Goal: Complete application form: Complete application form

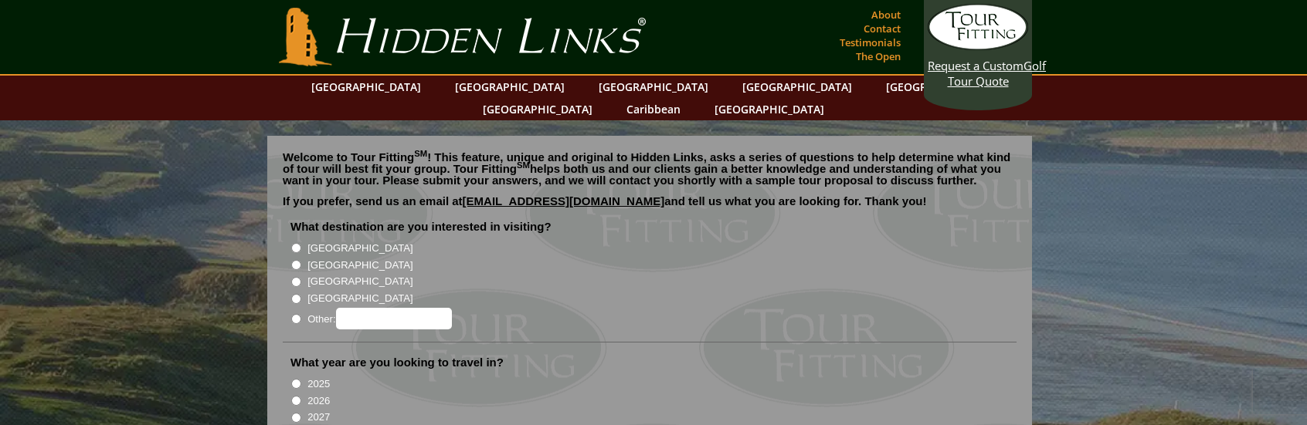
click at [296, 260] on input "[GEOGRAPHIC_DATA]" at bounding box center [296, 265] width 10 height 10
radio input "true"
click at [287, 360] on li "What year are you looking to travel in? 2025 2026 2027 2028" at bounding box center [650, 405] width 734 height 100
click at [293, 379] on input "2025" at bounding box center [296, 384] width 10 height 10
radio input "true"
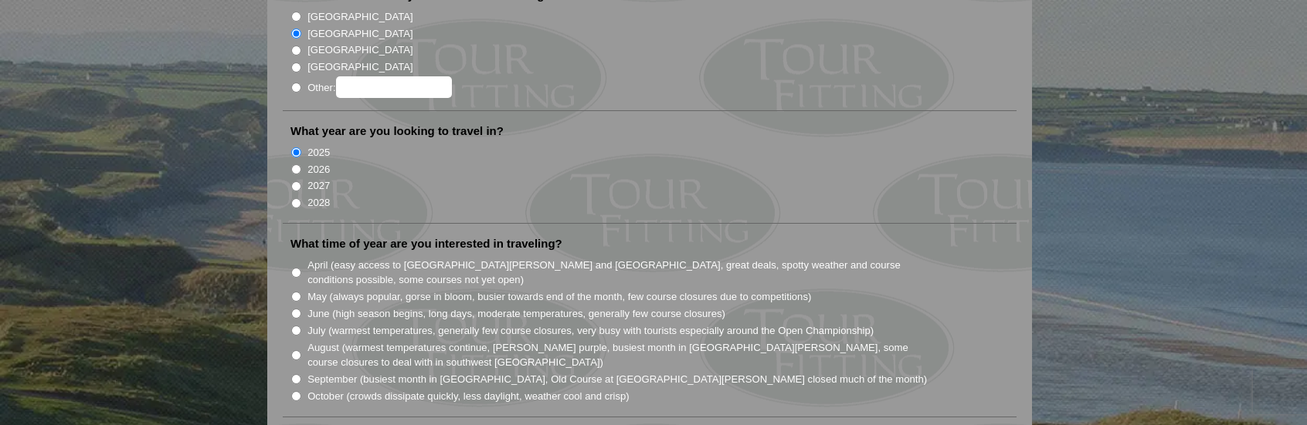
scroll to position [309, 0]
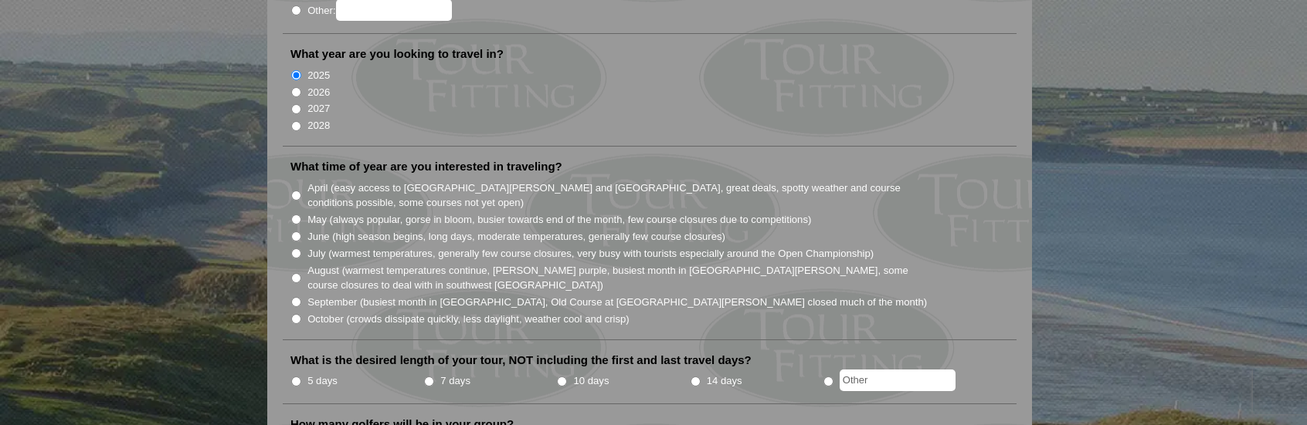
click at [294, 314] on input "October (crowds dissipate quickly, less daylight, weather cool and crisp)" at bounding box center [296, 319] width 10 height 10
radio input "true"
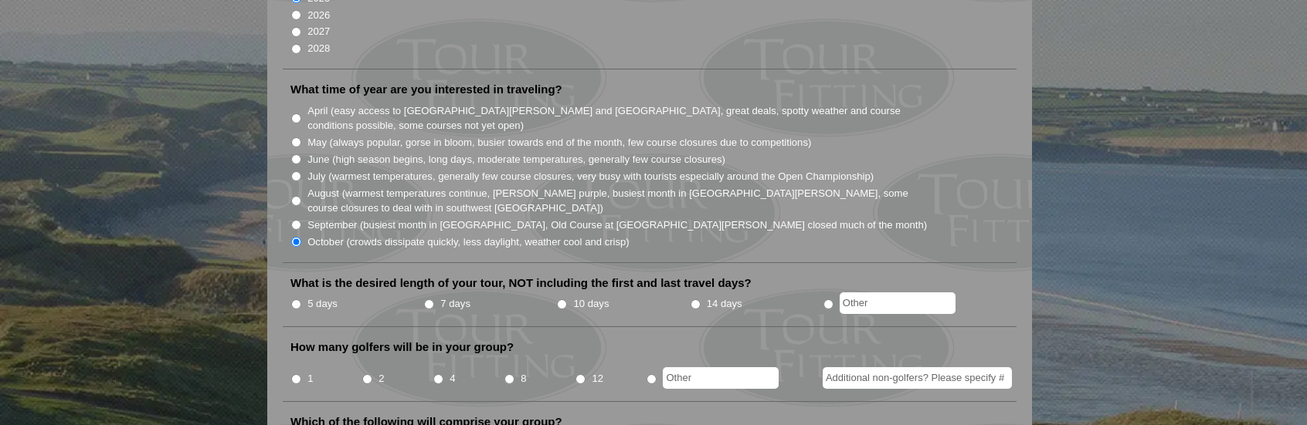
click at [293, 300] on input "5 days" at bounding box center [296, 305] width 10 height 10
radio input "true"
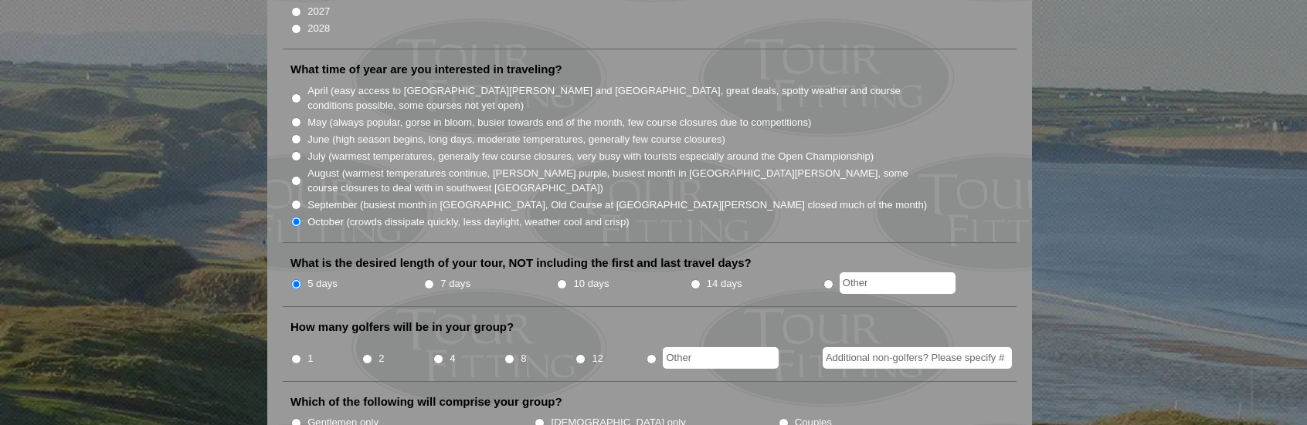
scroll to position [463, 0]
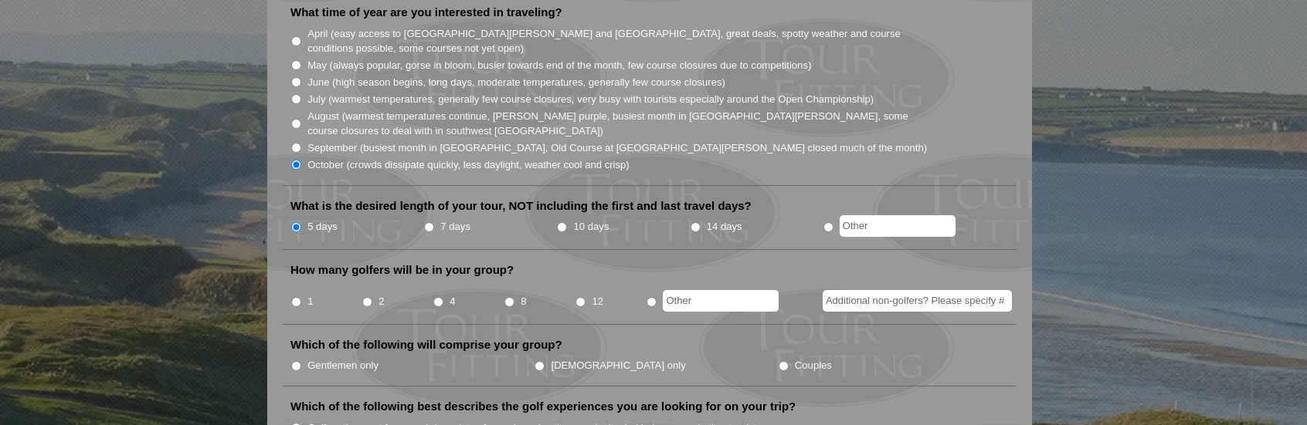
click at [364, 297] on input "2" at bounding box center [367, 302] width 10 height 10
radio input "true"
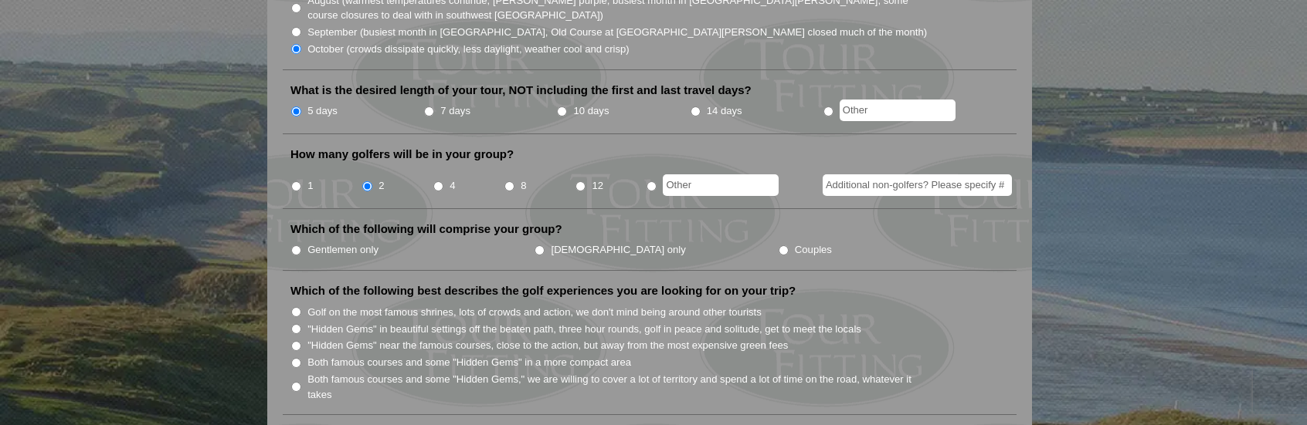
scroll to position [618, 0]
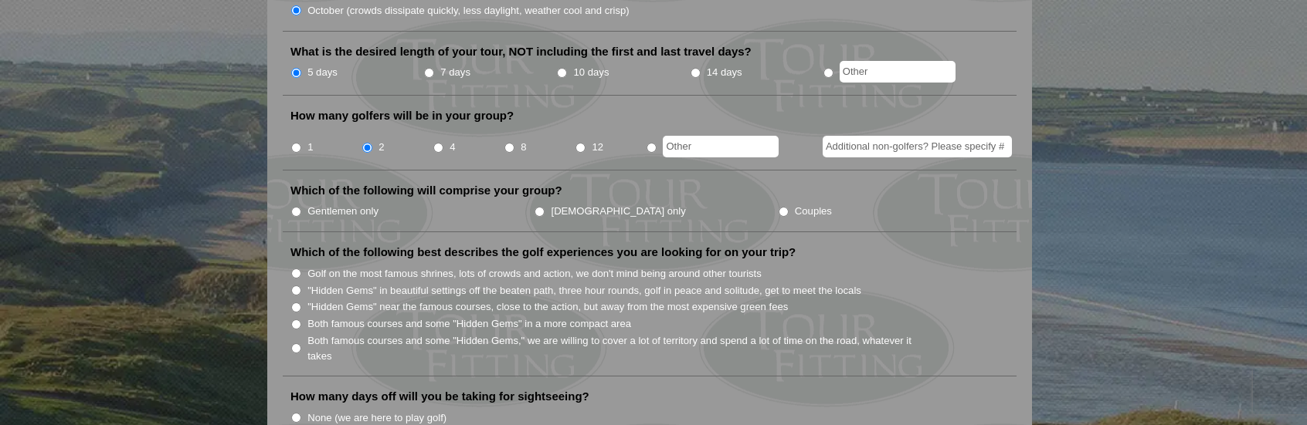
click at [778, 207] on input "Couples" at bounding box center [783, 212] width 10 height 10
radio input "true"
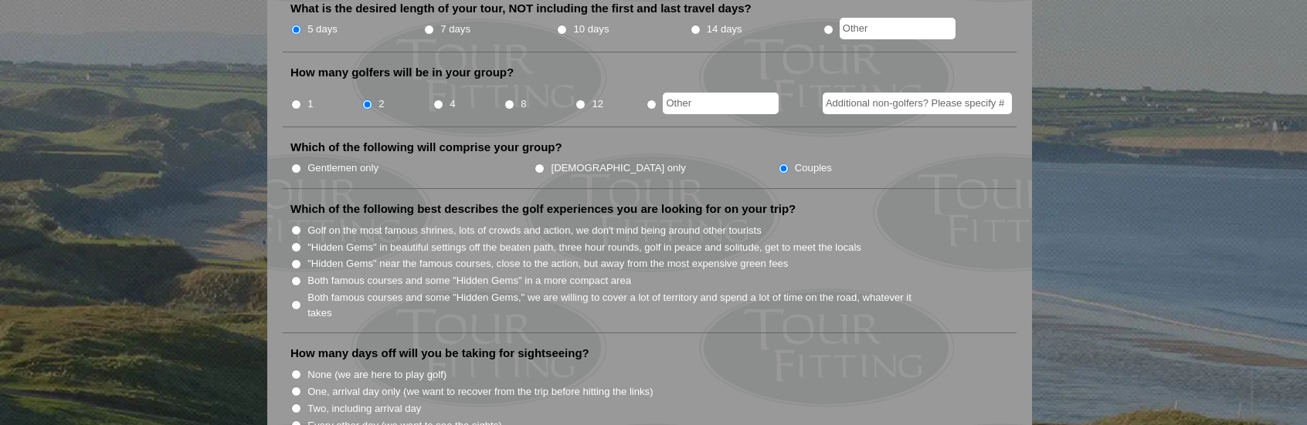
scroll to position [695, 0]
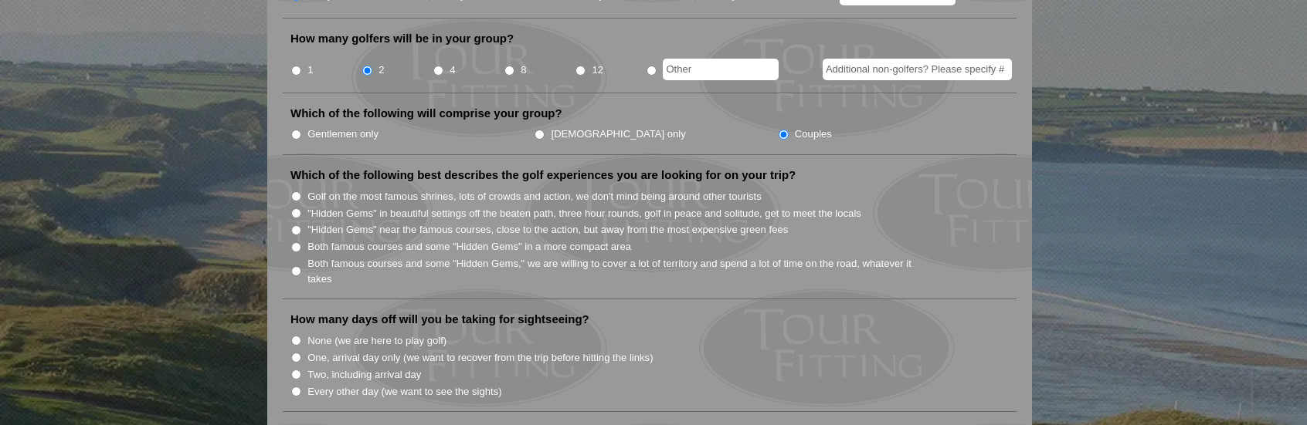
click at [292, 208] on input ""Hidden Gems" in beautiful settings off the beaten path, three hour rounds, gol…" at bounding box center [296, 213] width 10 height 10
radio input "true"
click at [295, 225] on input ""Hidden Gems" near the famous courses, close to the action, but away from the m…" at bounding box center [296, 230] width 10 height 10
radio input "true"
click at [296, 242] on input "Both famous courses and some "Hidden Gems" in a more compact area" at bounding box center [296, 247] width 10 height 10
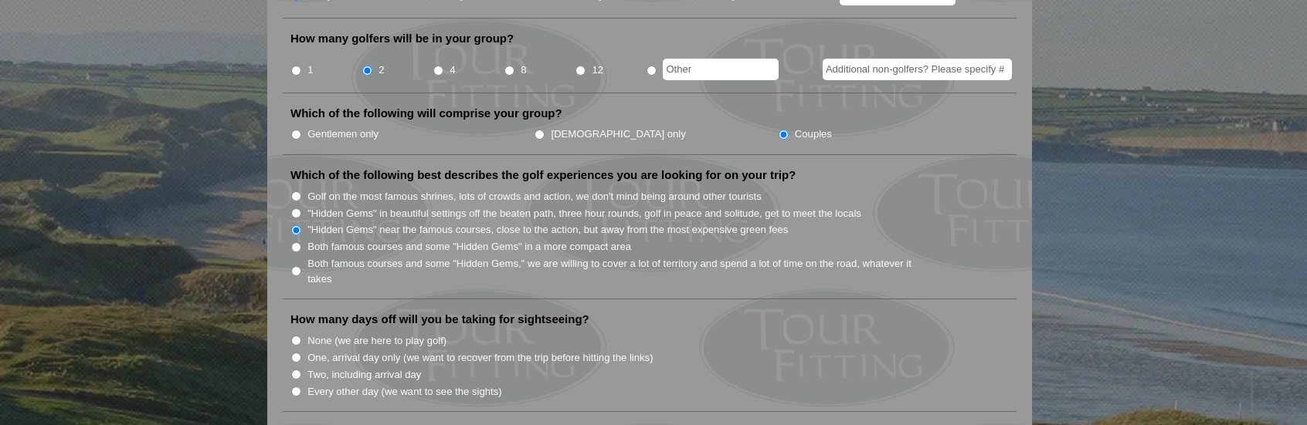
radio input "true"
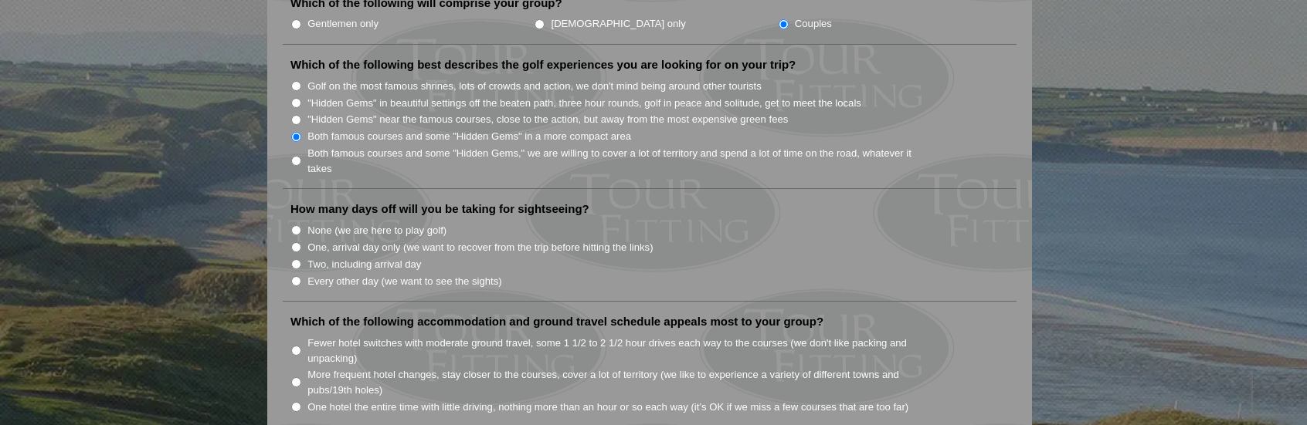
scroll to position [772, 0]
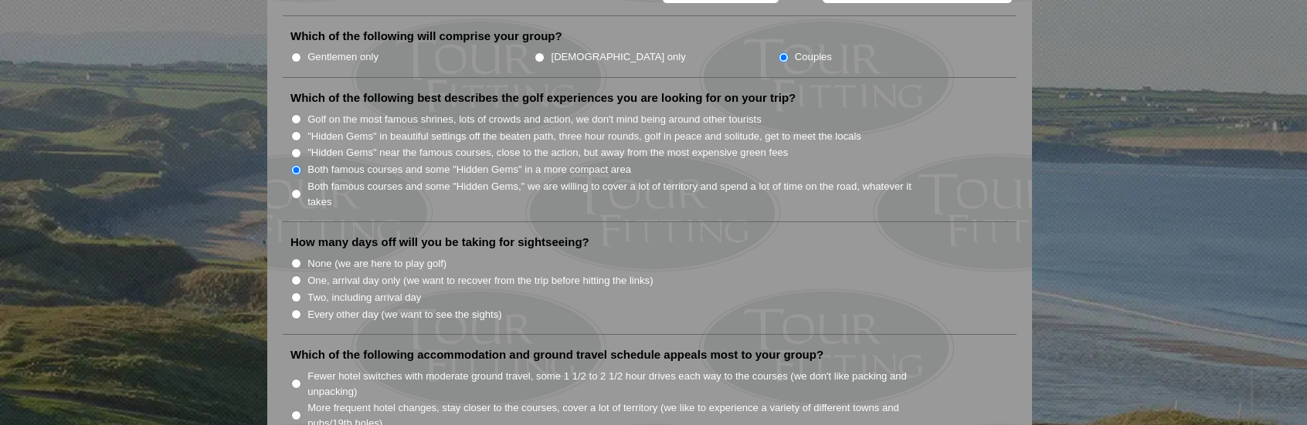
click at [297, 310] on input "Every other day (we want to see the sights)" at bounding box center [296, 315] width 10 height 10
radio input "true"
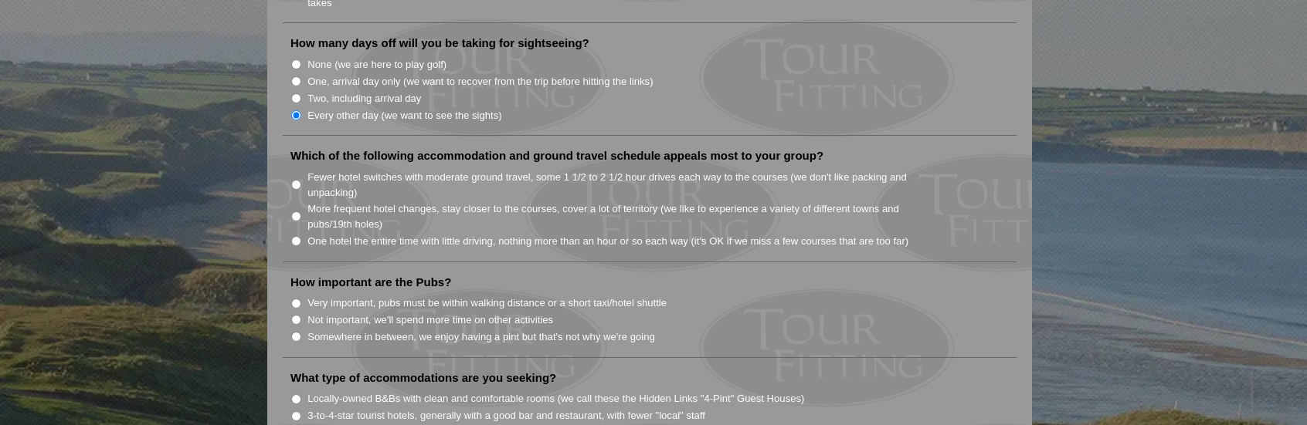
scroll to position [1004, 0]
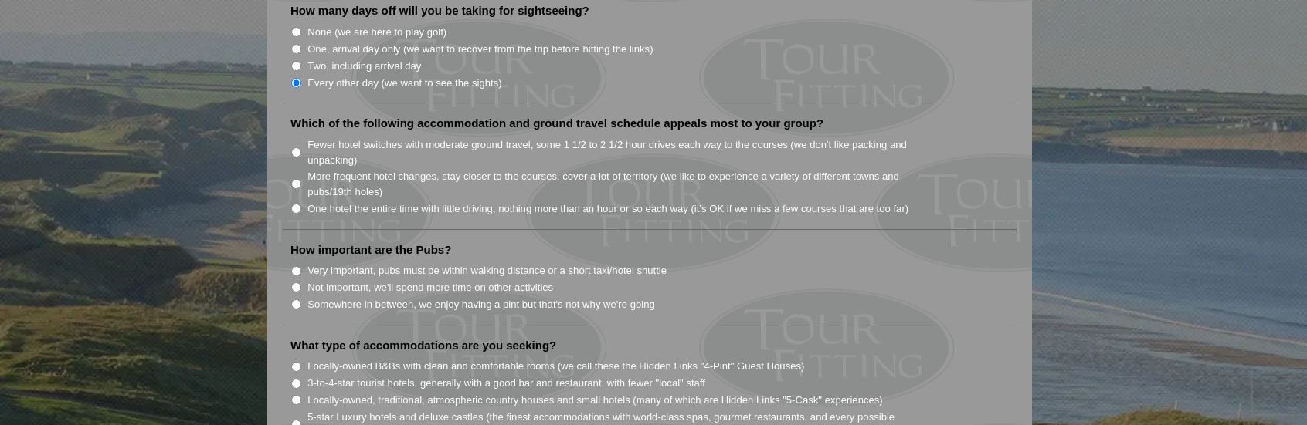
click at [293, 147] on input "Fewer hotel switches with moderate ground travel, some 1 1/2 to 2 1/2 hour driv…" at bounding box center [296, 152] width 10 height 10
radio input "true"
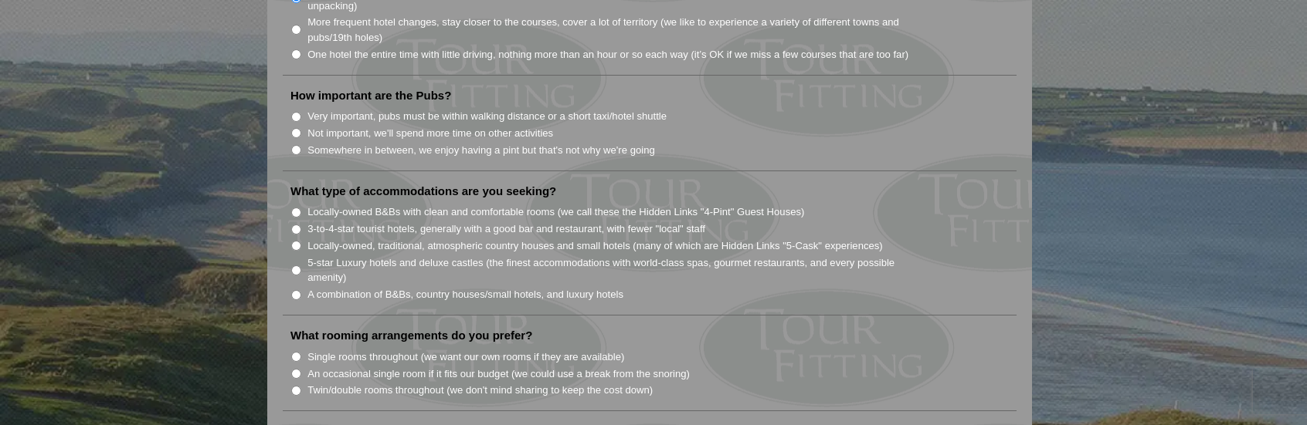
click at [296, 128] on input "Not important, we'll spend more time on other activities" at bounding box center [296, 133] width 10 height 10
radio input "true"
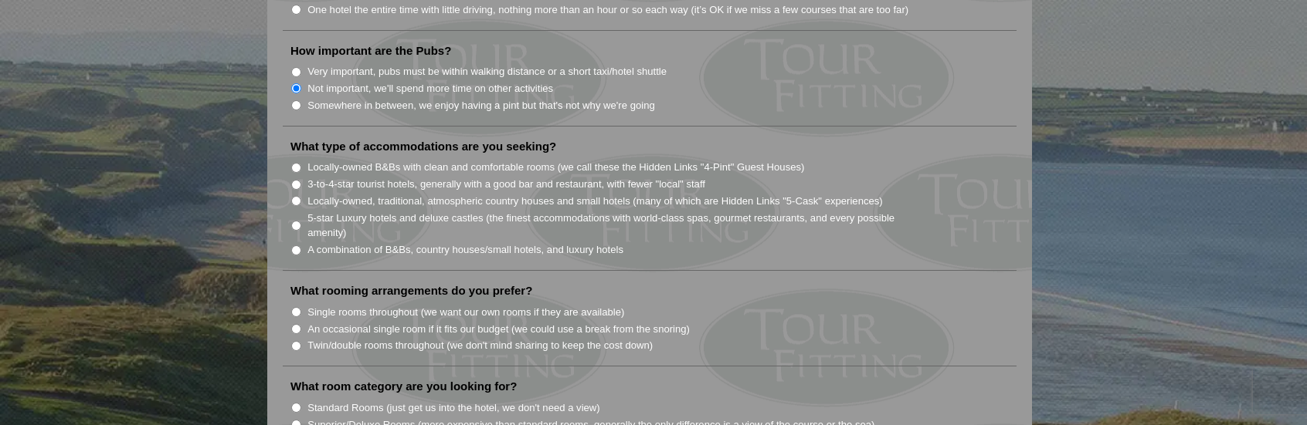
scroll to position [1236, 0]
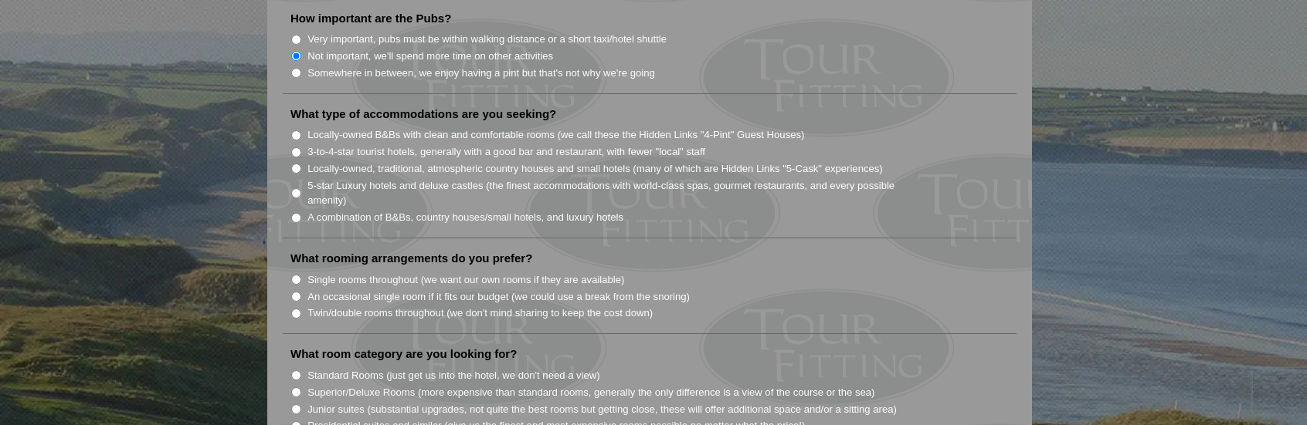
click at [293, 131] on input "Locally-owned B&Bs with clean and comfortable rooms (we call these the Hidden L…" at bounding box center [296, 136] width 10 height 10
radio input "true"
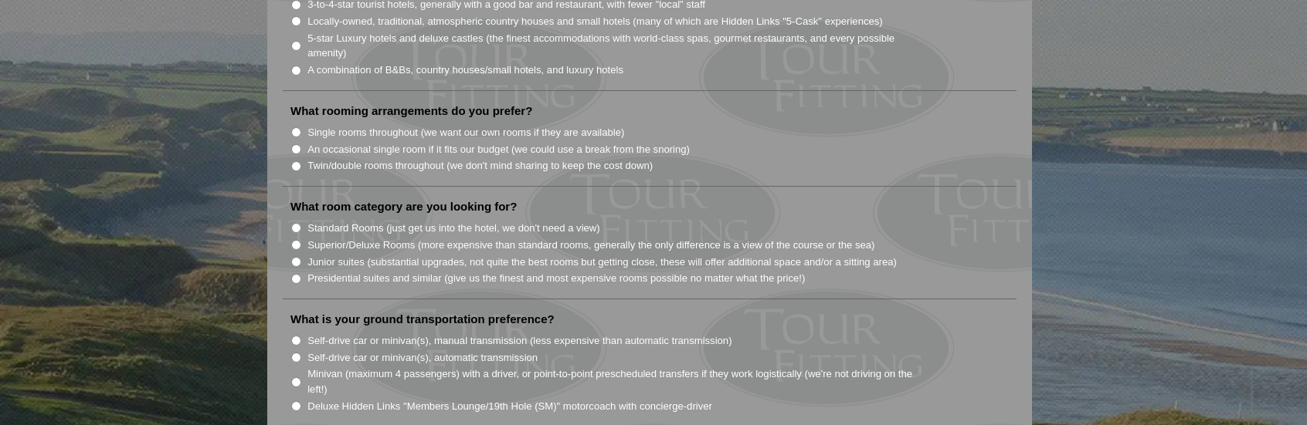
scroll to position [1390, 0]
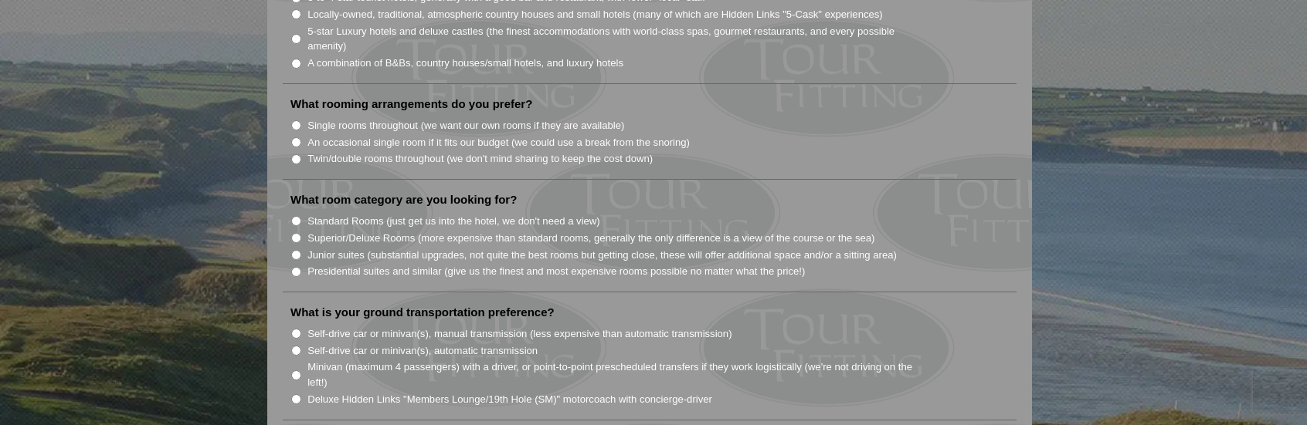
click at [294, 120] on input "Single rooms throughout (we want our own rooms if they are available)" at bounding box center [296, 125] width 10 height 10
radio input "true"
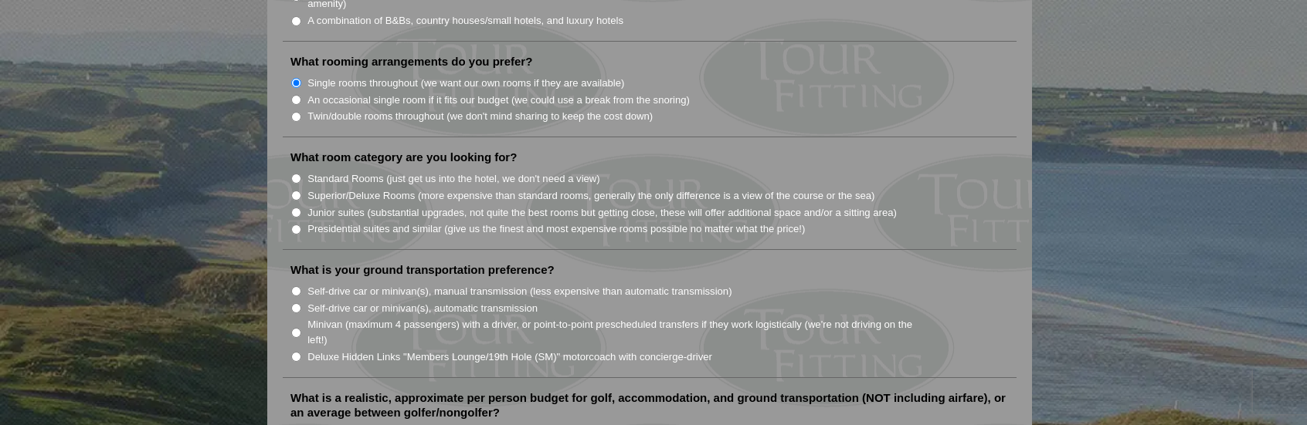
scroll to position [1467, 0]
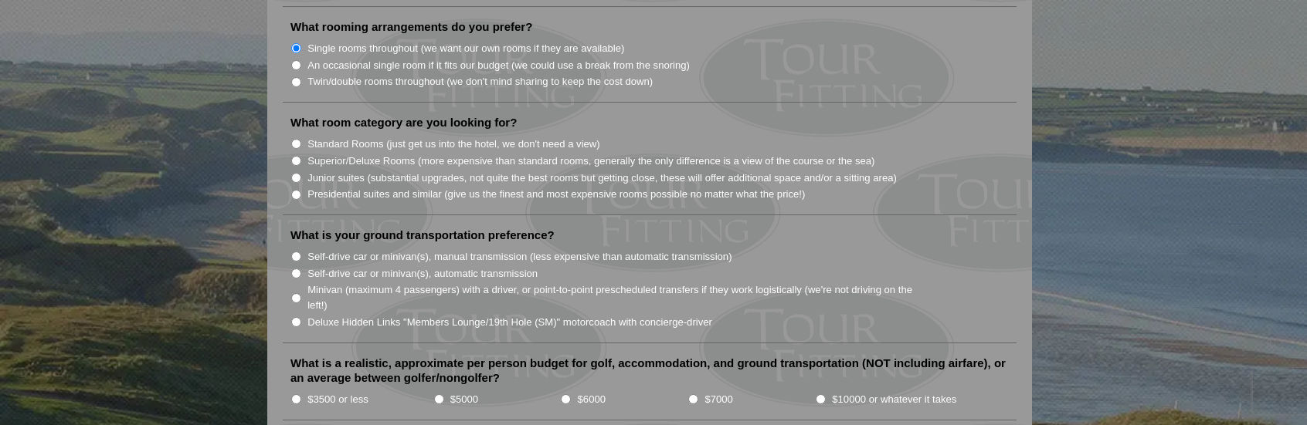
click at [295, 156] on input "Superior/Deluxe Rooms (more expensive than standard rooms, generally the only d…" at bounding box center [296, 161] width 10 height 10
radio input "true"
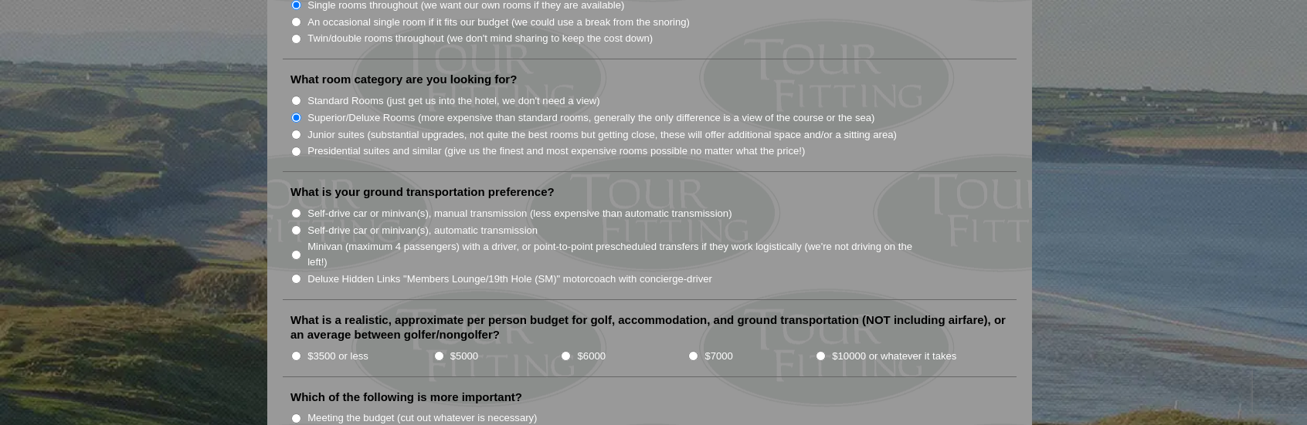
scroll to position [1544, 0]
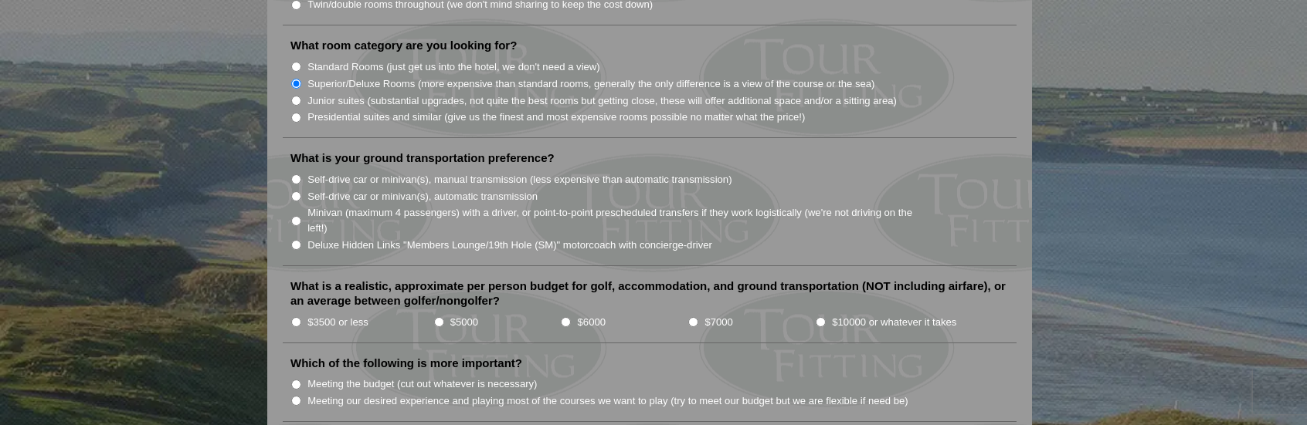
click at [296, 192] on input "Self-drive car or minivan(s), automatic transmission" at bounding box center [296, 197] width 10 height 10
radio input "true"
click at [434, 317] on input "$5000" at bounding box center [439, 322] width 10 height 10
radio input "true"
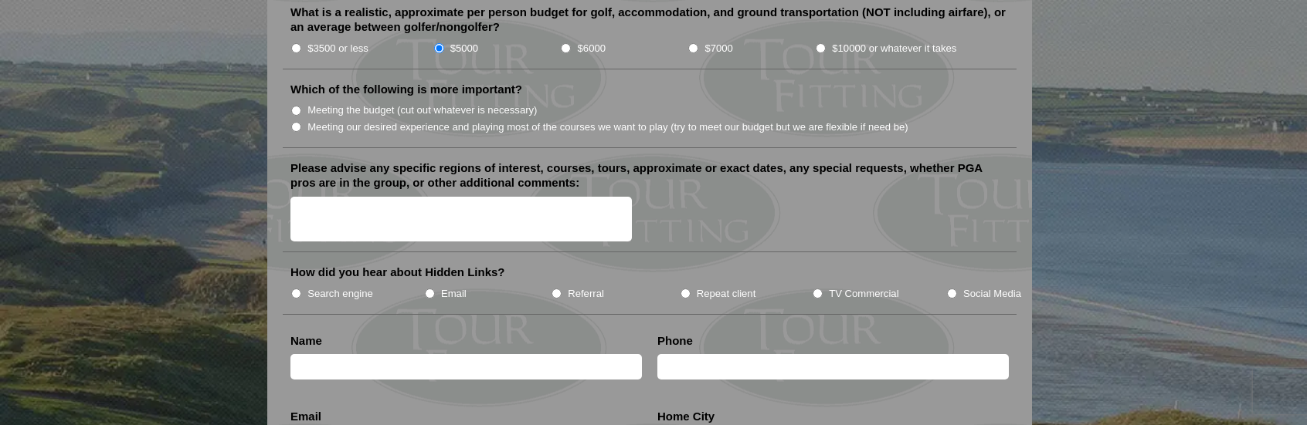
scroll to position [1853, 0]
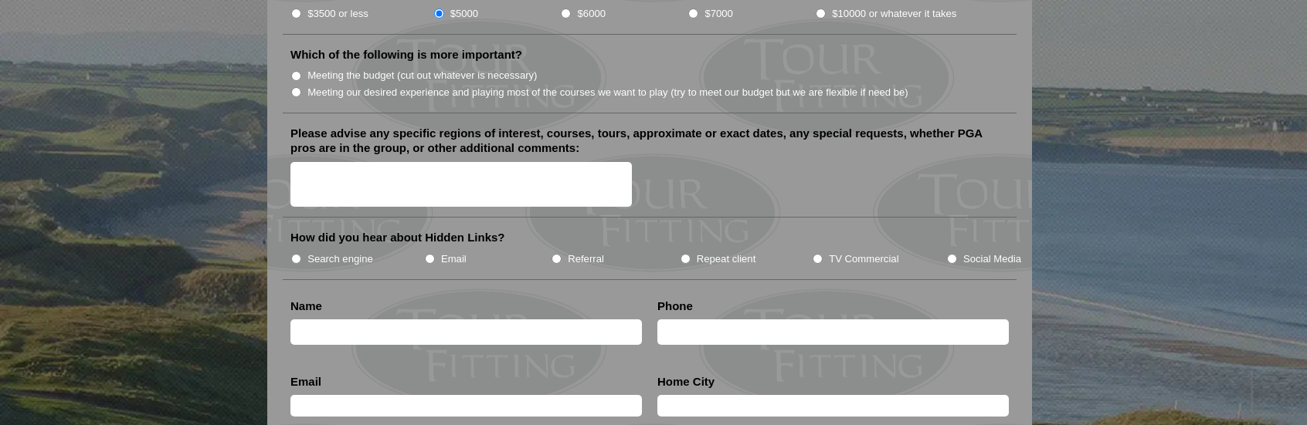
click at [298, 254] on input "Search engine" at bounding box center [296, 259] width 10 height 10
radio input "true"
click at [353, 320] on input "text" at bounding box center [465, 332] width 351 height 25
type input "[PERSON_NAME]"
type input "3096334444"
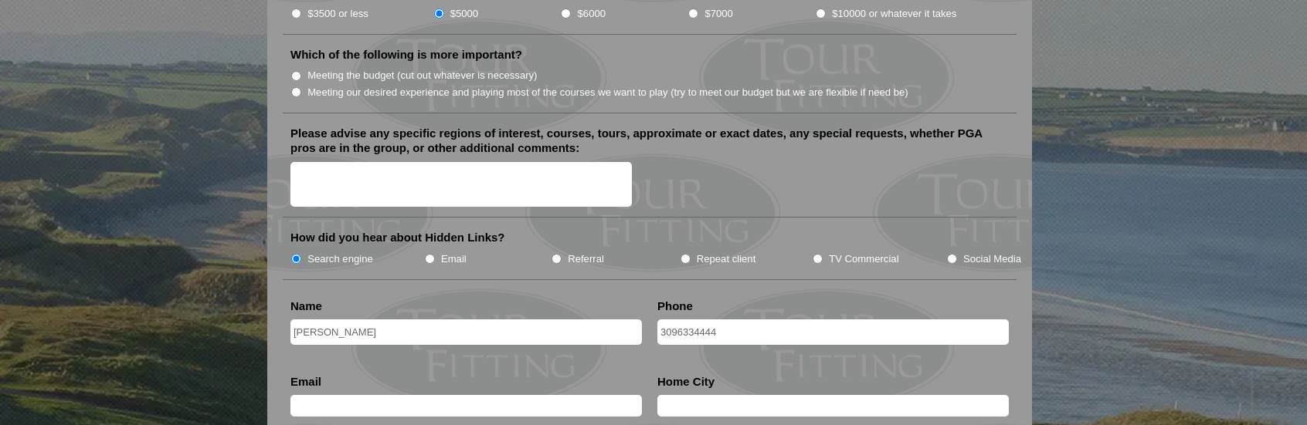
type input "[EMAIL_ADDRESS][DOMAIN_NAME]"
type input "Scottsbluff"
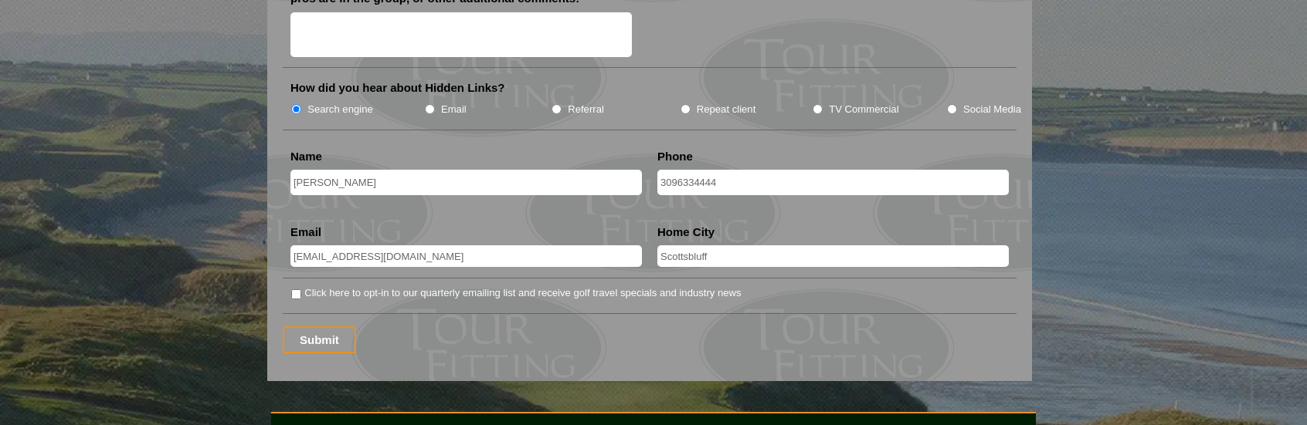
scroll to position [2008, 0]
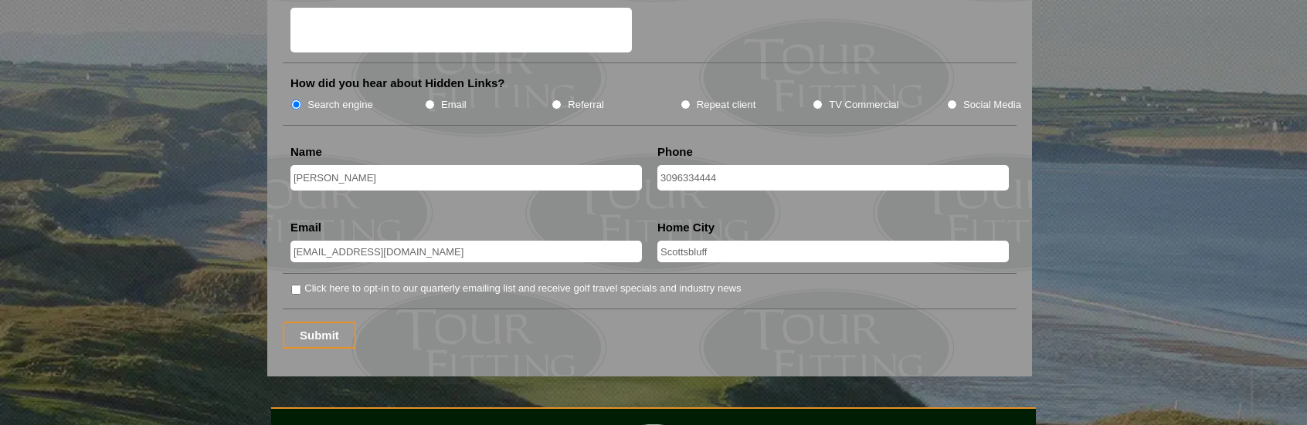
click at [677, 165] on input "3096334444" at bounding box center [832, 177] width 351 height 25
type input "3086334444"
click at [313, 322] on input "Submit" at bounding box center [319, 335] width 73 height 27
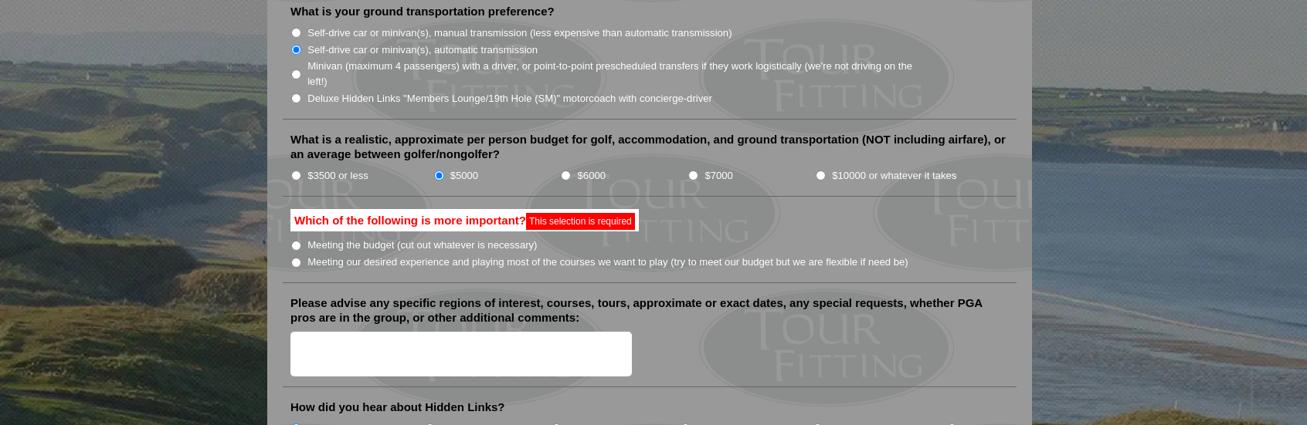
click at [298, 258] on input "Meeting our desired experience and playing most of the courses we want to play …" at bounding box center [296, 263] width 10 height 10
radio input "true"
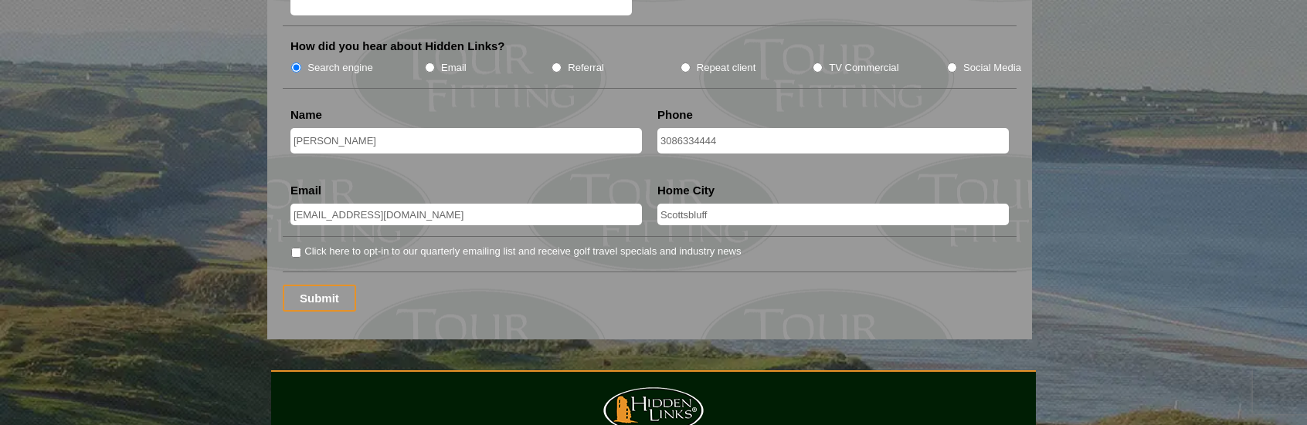
scroll to position [2077, 0]
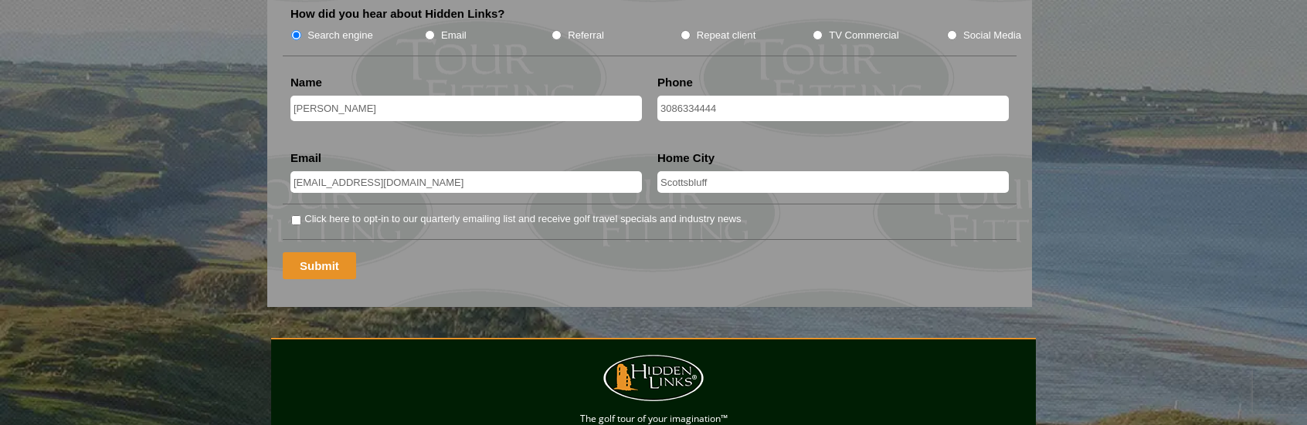
click at [324, 253] on input "Submit" at bounding box center [319, 266] width 73 height 27
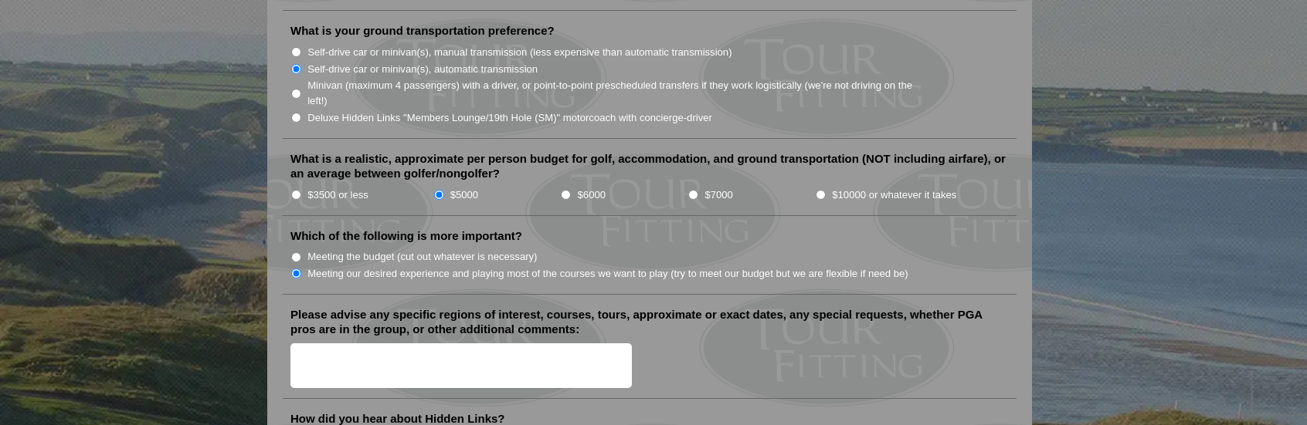
scroll to position [1776, 0]
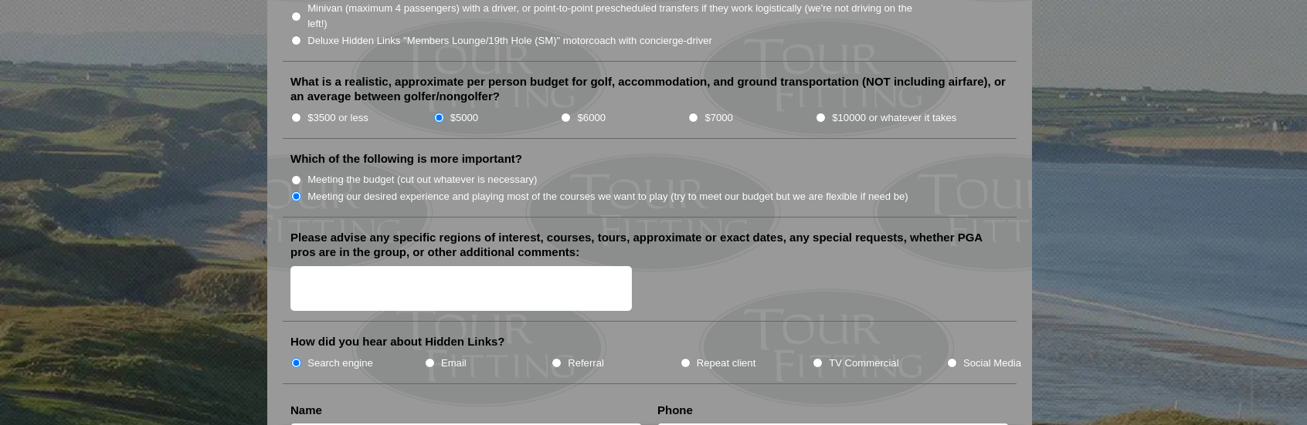
click at [334, 266] on textarea "Please advise any specific regions of interest, courses, tours, approximate or …" at bounding box center [460, 289] width 341 height 46
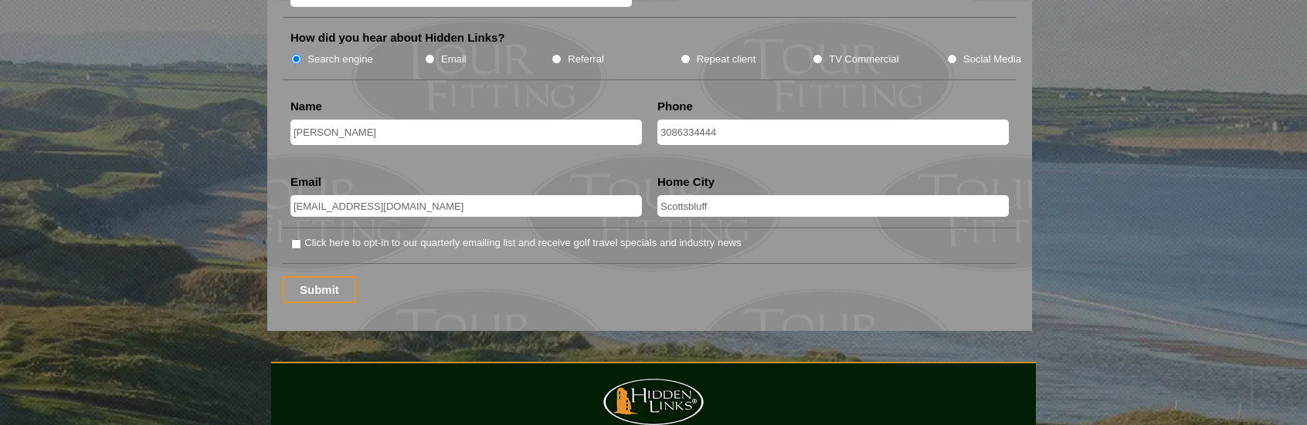
scroll to position [2085, 0]
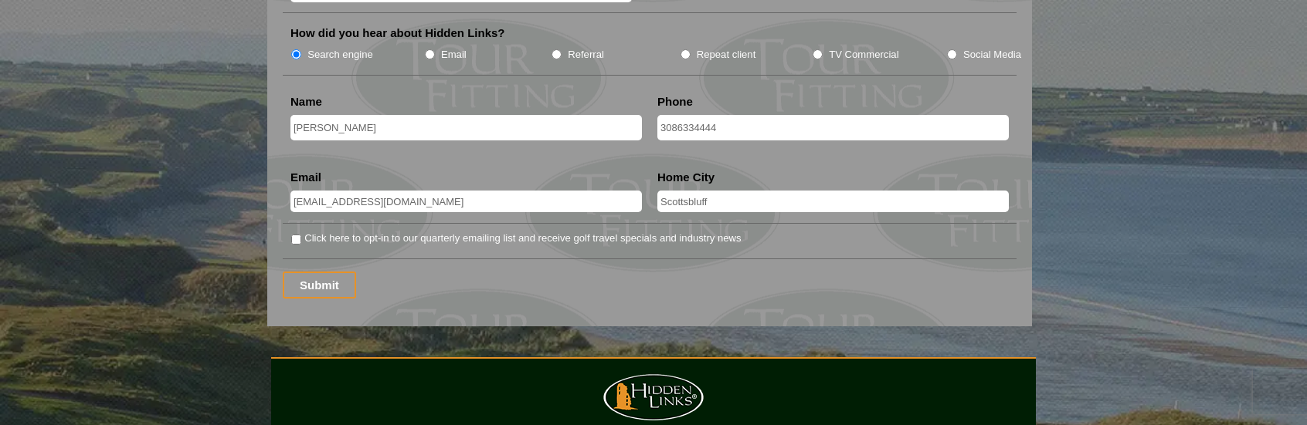
type textarea "Flexible"
click at [315, 272] on input "Submit" at bounding box center [319, 285] width 73 height 27
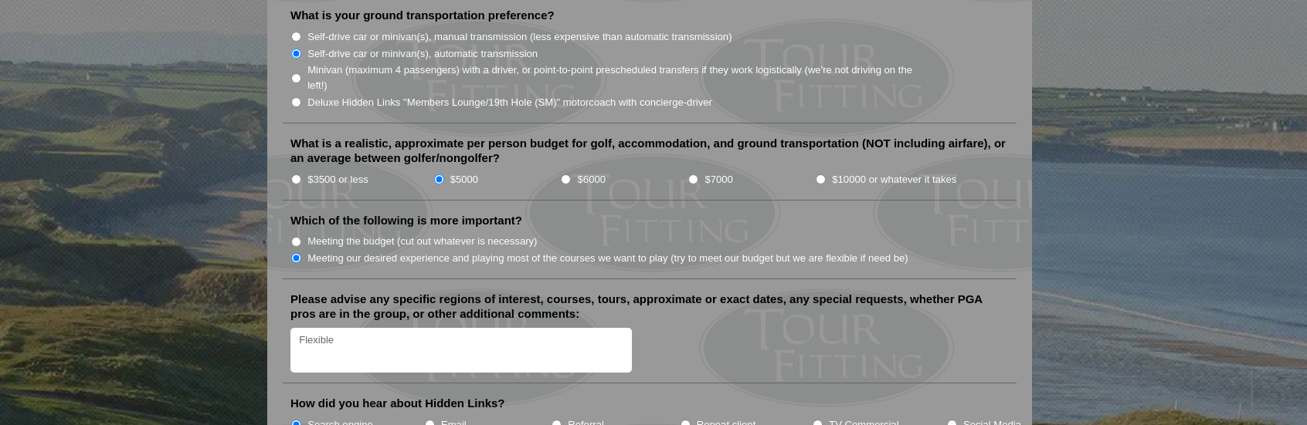
scroll to position [1620, 0]
